Goal: Task Accomplishment & Management: Use online tool/utility

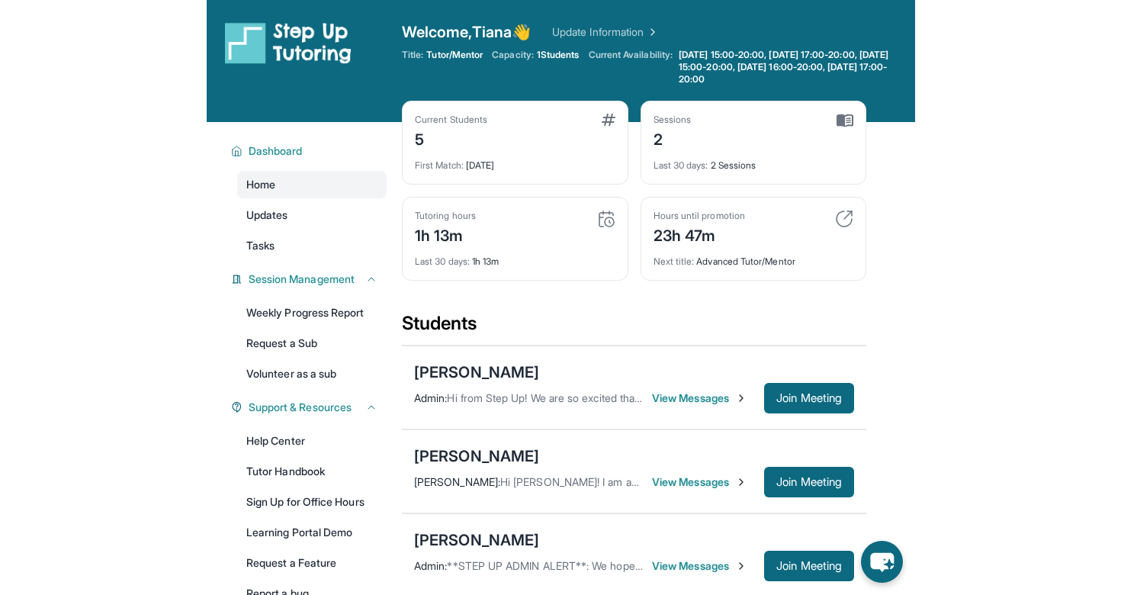
scroll to position [101, 0]
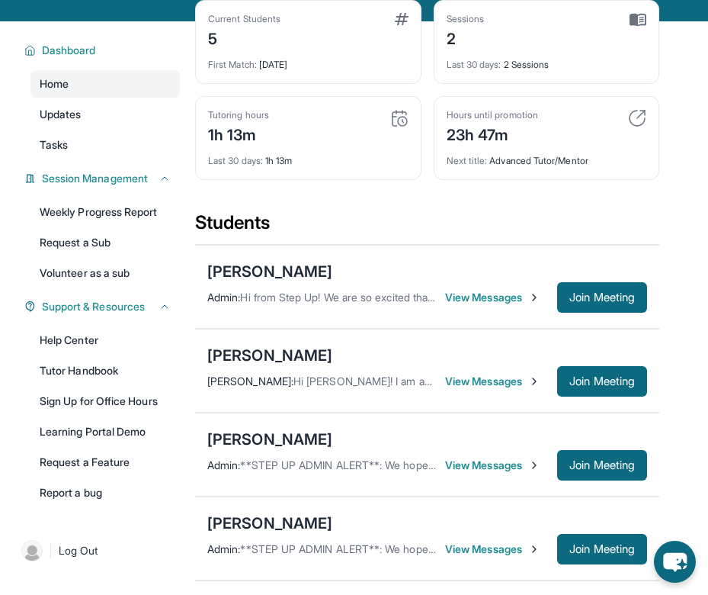
click at [700, 137] on main "Current Students 5 First Match : [DATE] Sessions 2 Last 30 days : 2 Sessions Tu…" at bounding box center [451, 446] width 513 height 851
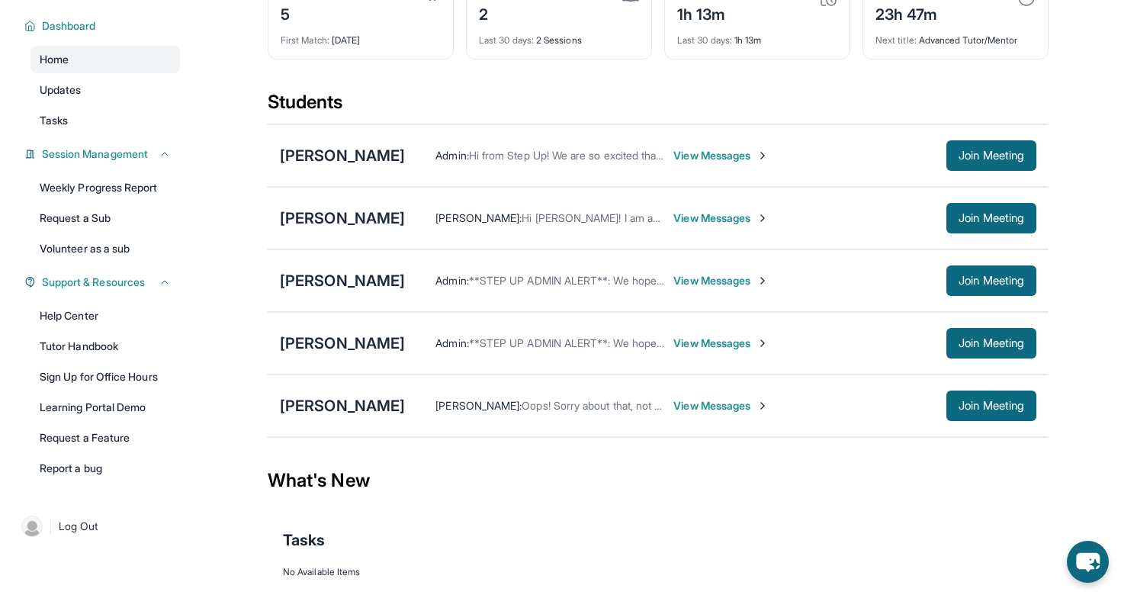
click at [698, 351] on span "View Messages" at bounding box center [720, 343] width 95 height 15
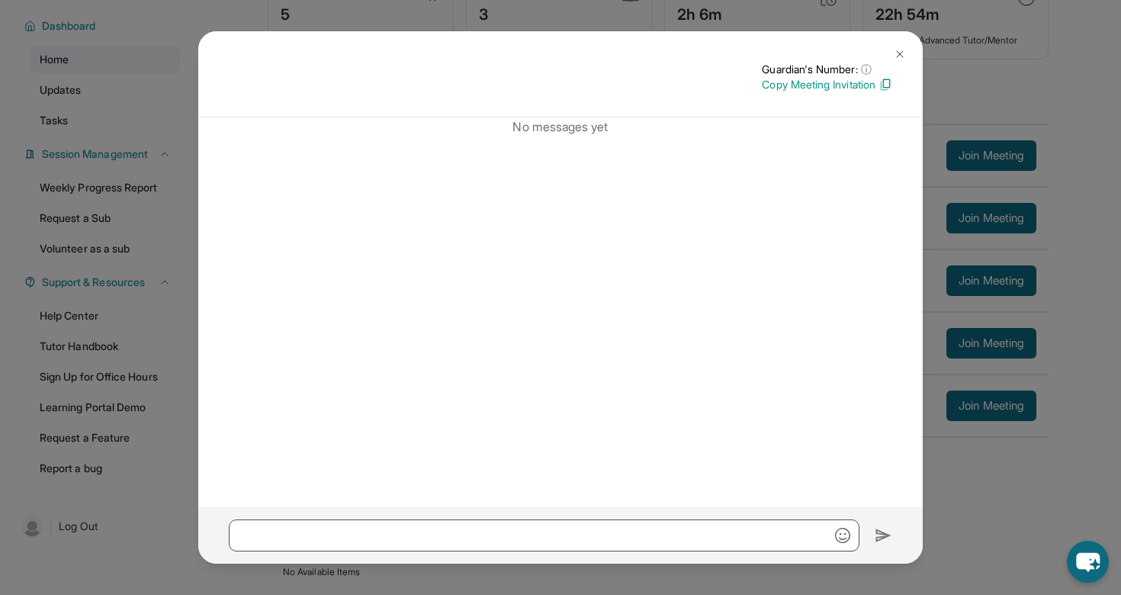
click at [708, 46] on button at bounding box center [900, 54] width 31 height 31
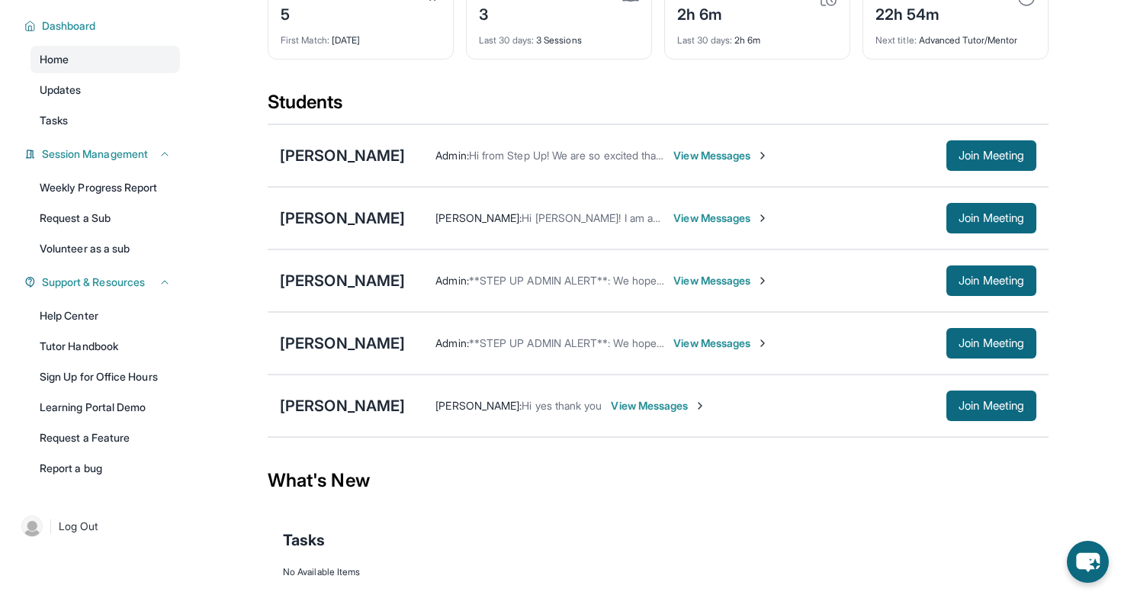
click at [708, 105] on main "Current Students 5 First Match : [DATE] Sessions 3 Last 30 days : 3 Sessions Tu…" at bounding box center [658, 321] width 926 height 648
click at [708, 285] on span "Join Meeting" at bounding box center [992, 280] width 66 height 9
click at [333, 289] on div "[PERSON_NAME]" at bounding box center [342, 280] width 125 height 21
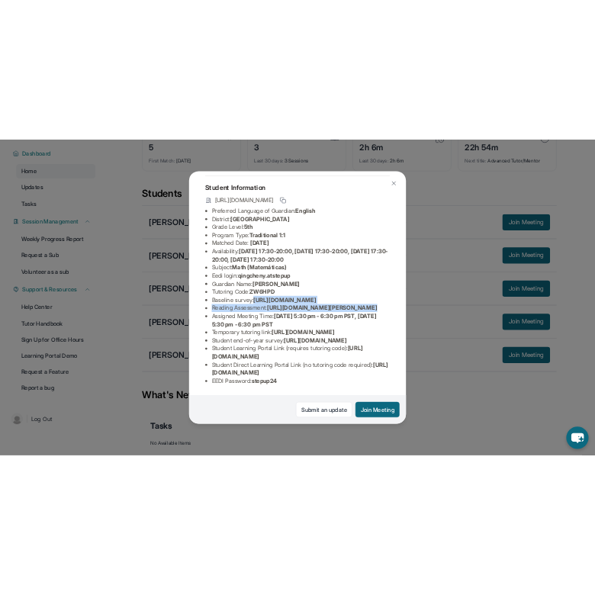
scroll to position [106, 550]
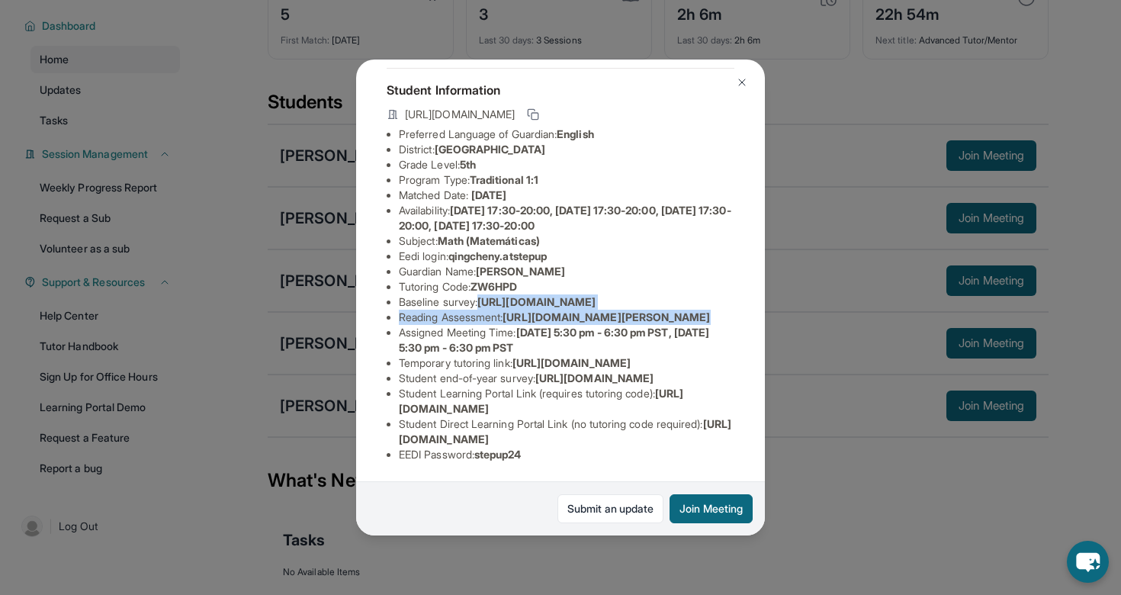
drag, startPoint x: 398, startPoint y: 284, endPoint x: 662, endPoint y: 313, distance: 265.4
click at [662, 313] on div "[PERSON_NAME] Guardian: [PERSON_NAME] Student Information [URL][DOMAIN_NAME] Pr…" at bounding box center [560, 297] width 409 height 476
copy span "[URL][DOMAIN_NAME]"
click at [708, 349] on div "[PERSON_NAME] Guardian: [PERSON_NAME] Student Information [URL][DOMAIN_NAME] Pr…" at bounding box center [560, 297] width 1121 height 595
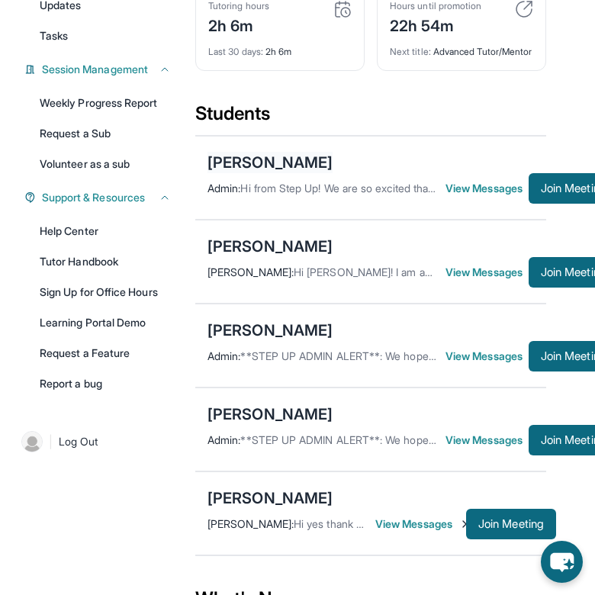
scroll to position [260, 0]
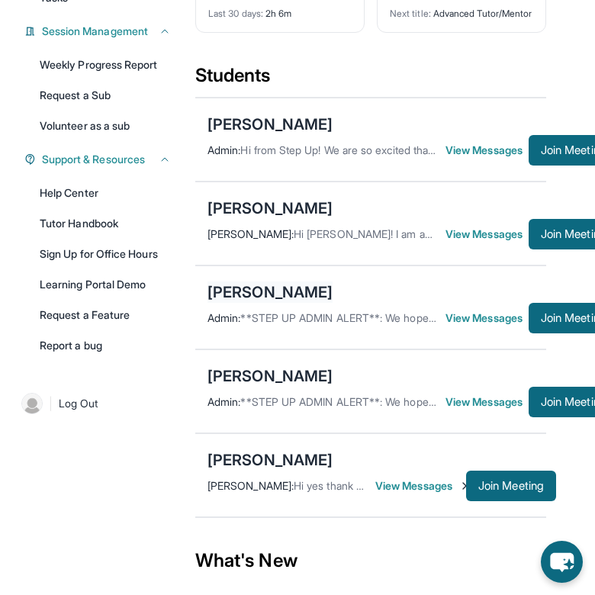
click at [265, 303] on div "[PERSON_NAME]" at bounding box center [269, 291] width 125 height 21
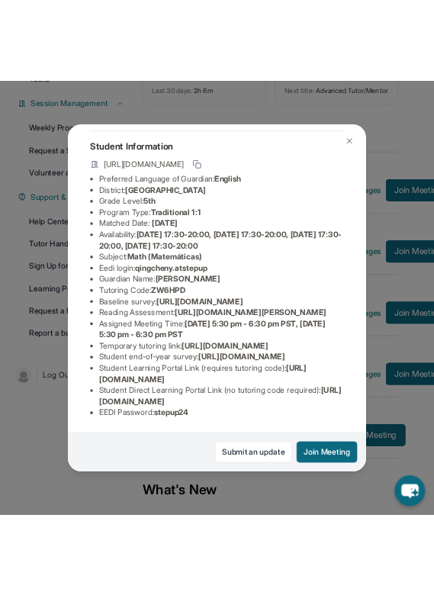
scroll to position [157, 0]
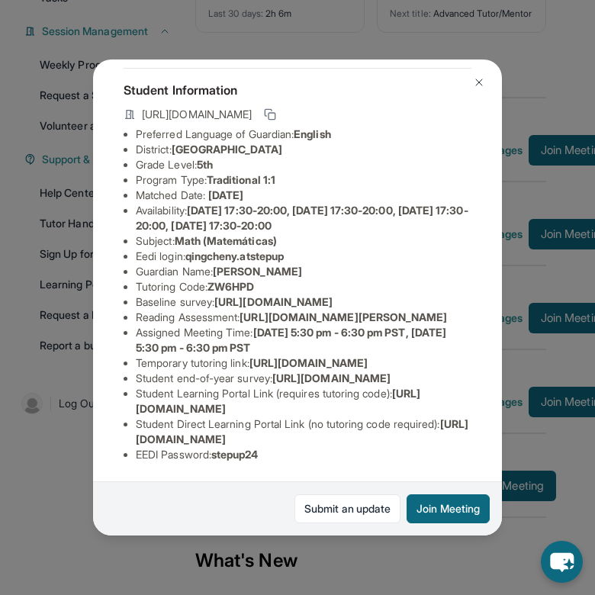
drag, startPoint x: 249, startPoint y: 281, endPoint x: 448, endPoint y: 309, distance: 200.3
click at [448, 310] on li "Reading Assessment : [URL][DOMAIN_NAME][PERSON_NAME]" at bounding box center [304, 317] width 336 height 15
copy span "[URL][DOMAIN_NAME][PERSON_NAME]"
click at [448, 310] on li "Reading Assessment : [URL][DOMAIN_NAME][PERSON_NAME]" at bounding box center [304, 317] width 336 height 15
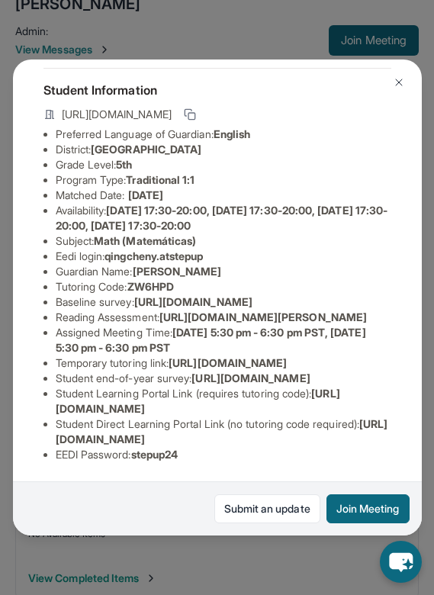
click at [397, 79] on img at bounding box center [399, 82] width 12 height 12
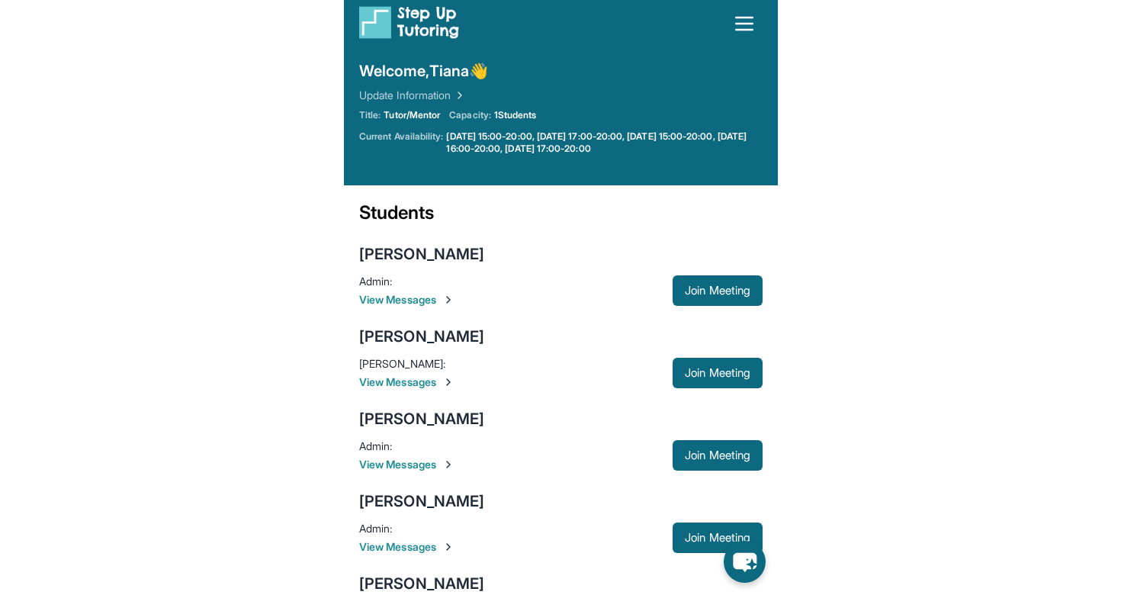
scroll to position [0, 0]
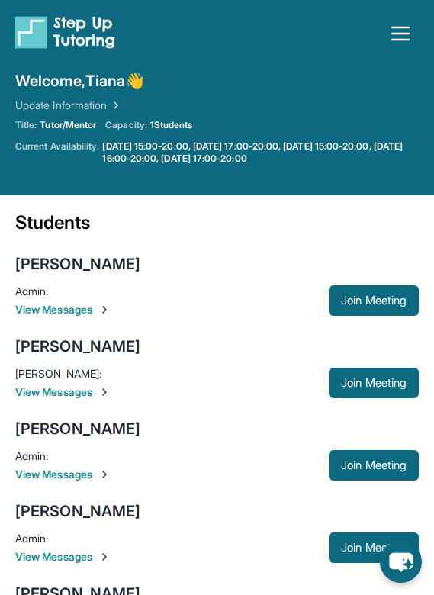
click at [360, 106] on div "Welcome, Tiana 👋 Update Information" at bounding box center [216, 91] width 403 height 43
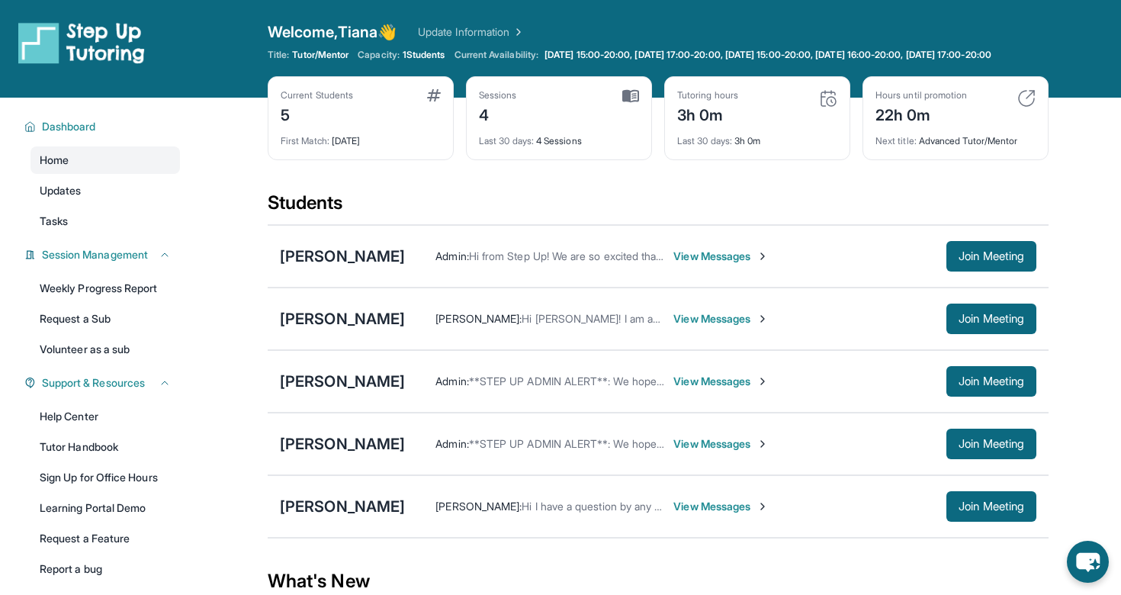
click at [628, 187] on div "Current Students 5 First Match : 9 days ago Sessions 4 Last 30 days : 4 Session…" at bounding box center [658, 133] width 781 height 114
click at [999, 459] on button "Join Meeting" at bounding box center [991, 444] width 90 height 31
click at [673, 451] on span "View Messages" at bounding box center [720, 443] width 95 height 15
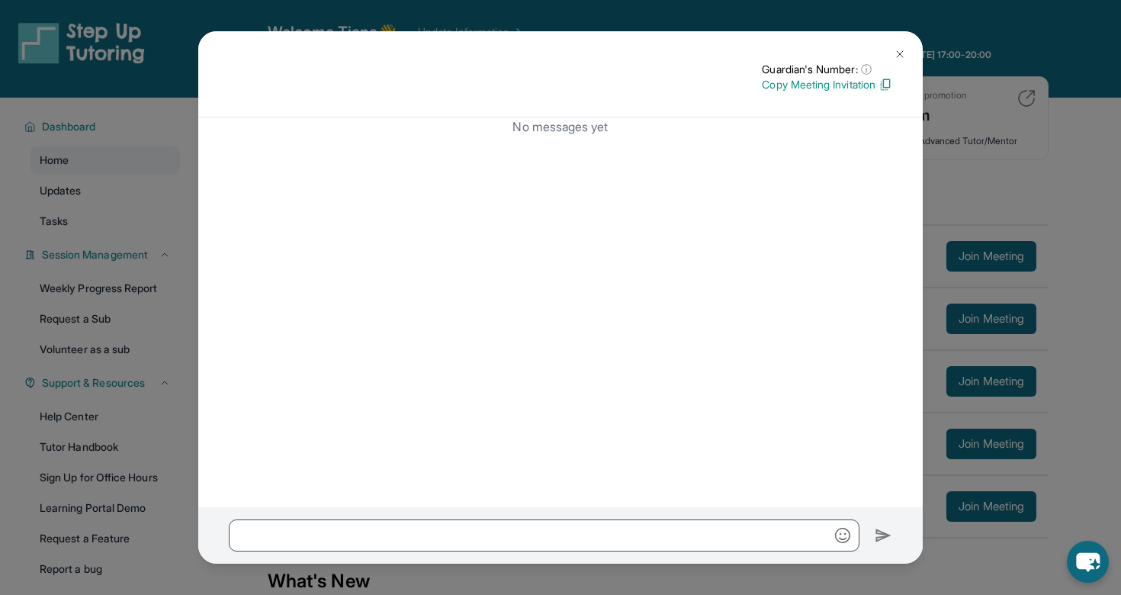
click at [906, 51] on button at bounding box center [900, 54] width 31 height 31
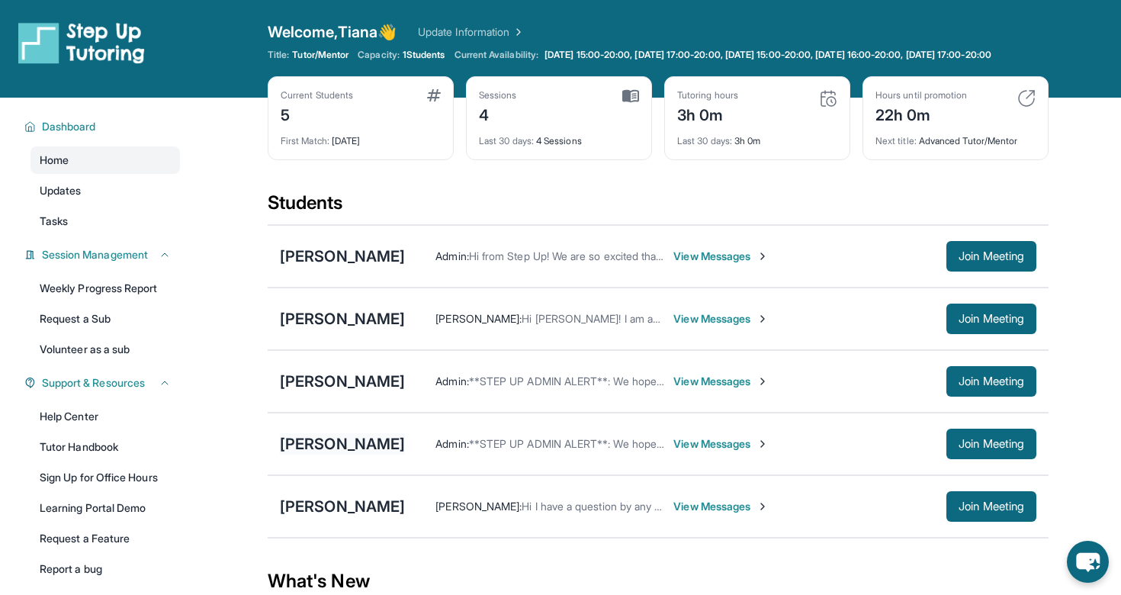
click at [345, 451] on div "[PERSON_NAME]" at bounding box center [342, 443] width 125 height 21
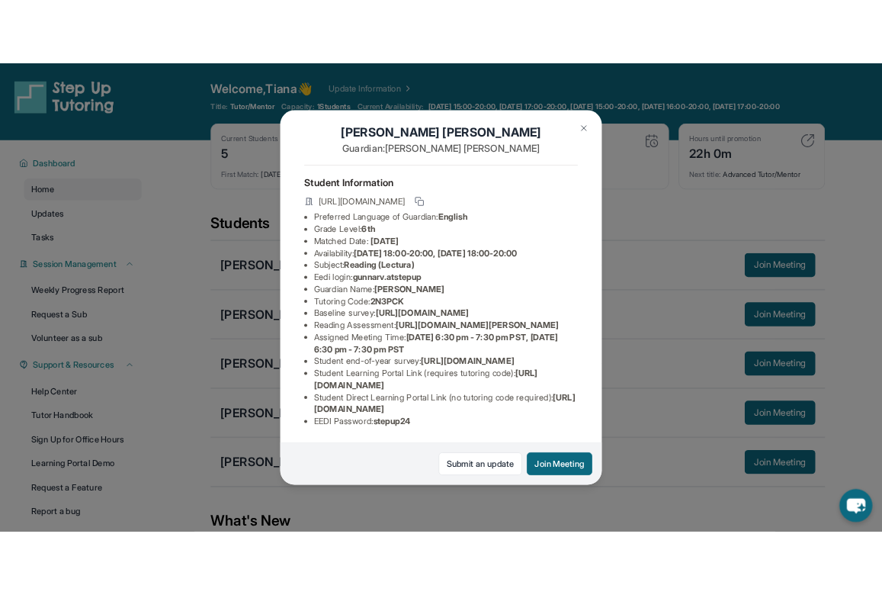
scroll to position [149, 519]
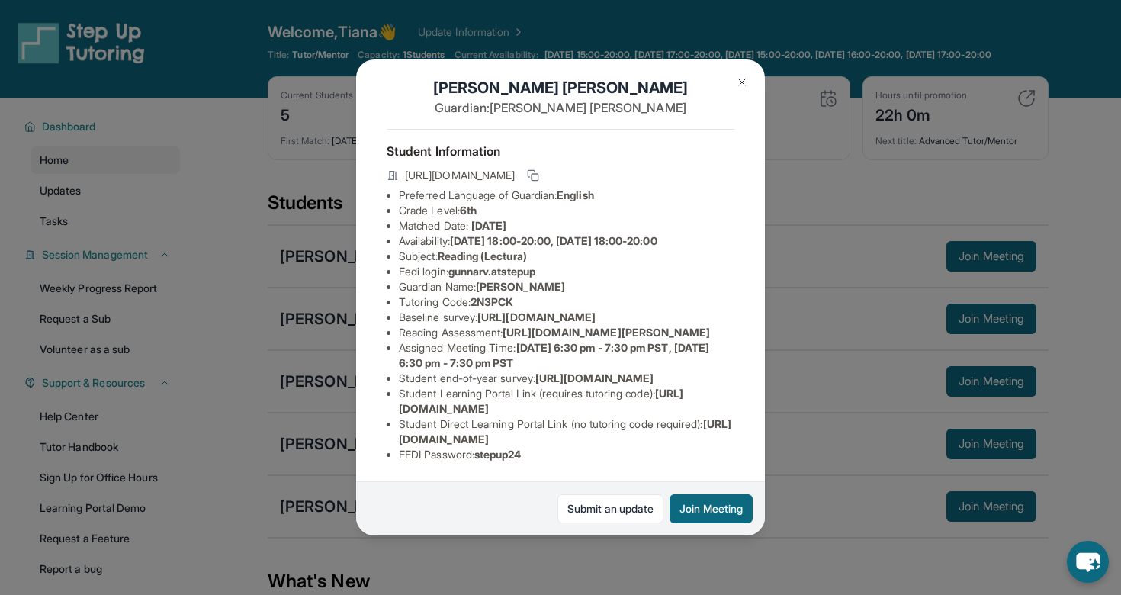
drag, startPoint x: 399, startPoint y: 194, endPoint x: 686, endPoint y: 227, distance: 288.6
click at [686, 227] on div "Gunnar Valenti Guardian: Meghan Valenti Student Information https://student-por…" at bounding box center [560, 297] width 409 height 476
copy span "https://airtable.com/apprlfn8WjpjBUn2G/shrK0QR6AaNyG5psY?prefill_Type%20of%20Fo…"
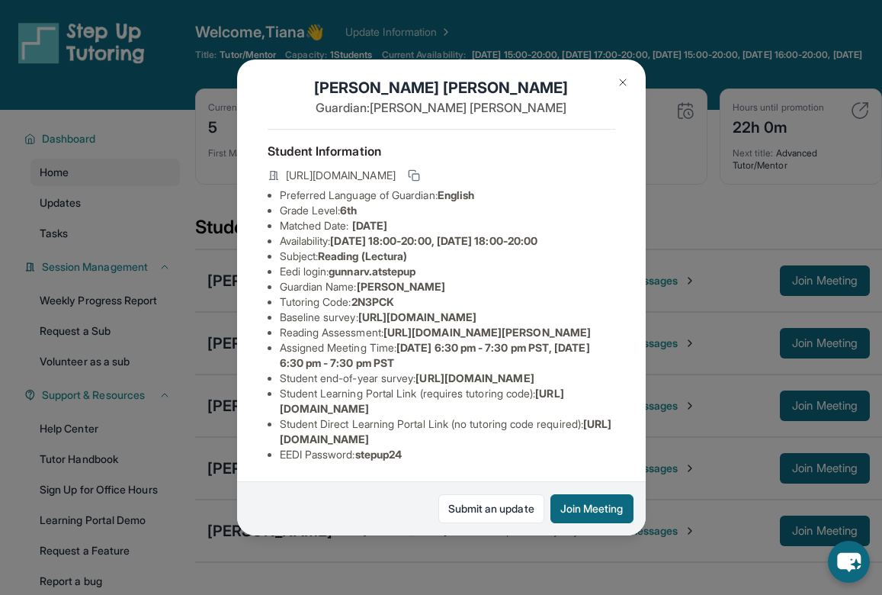
click at [387, 265] on div "Gunnar Valenti Guardian: Meghan Valenti Student Information https://student-por…" at bounding box center [441, 297] width 409 height 476
drag, startPoint x: 375, startPoint y: 284, endPoint x: 586, endPoint y: 313, distance: 213.2
click at [586, 325] on li "Reading Assessment : https://fhzml4p6.paperform.co/?id=2025-s12701&name=Gunnar%…" at bounding box center [448, 332] width 336 height 15
copy span "https://fhzml4p6.paperform.co/?id=2025-s12701&name=Gunnar%20Valenti&grade=6th&w…"
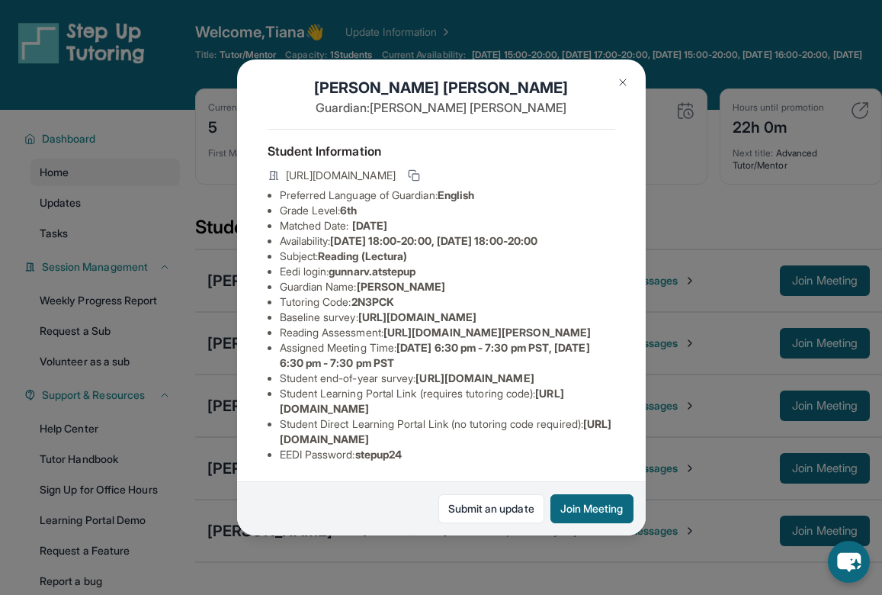
click at [586, 325] on li "Reading Assessment : https://fhzml4p6.paperform.co/?id=2025-s12701&name=Gunnar%…" at bounding box center [448, 332] width 336 height 15
